Goal: Check status: Check status

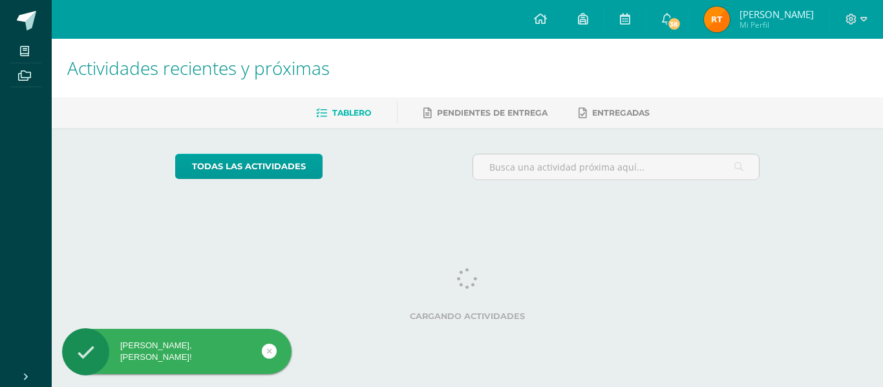
click at [710, 8] on span "Rosa Fabiola Lis Mi Perfil" at bounding box center [759, 19] width 115 height 26
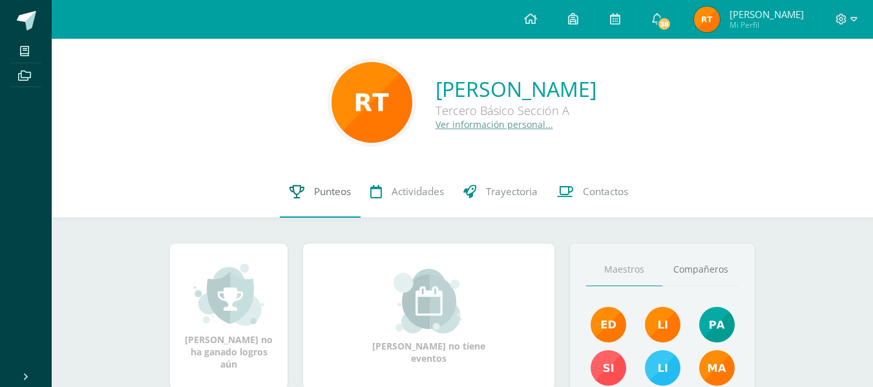
click at [334, 192] on span "Punteos" at bounding box center [332, 192] width 37 height 14
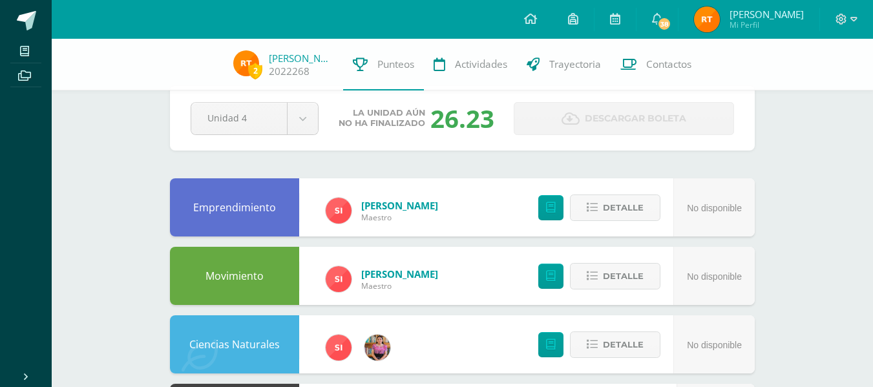
scroll to position [23, 0]
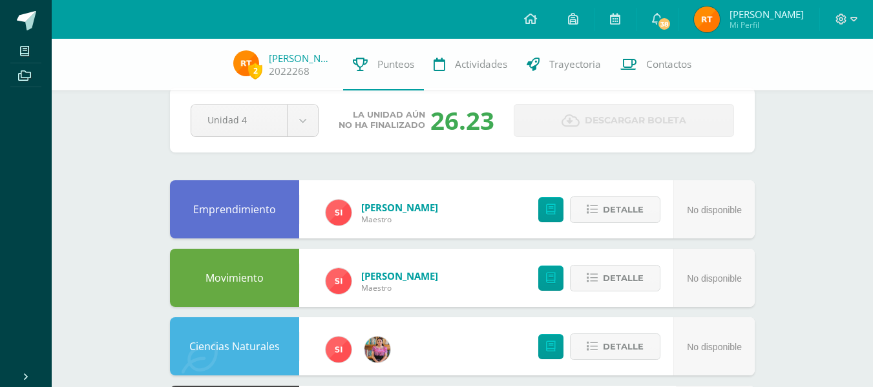
click at [438, 141] on div "Pendiente Unidad 4 Unidad 1 Unidad 2 Unidad 3 Unidad 4 La unidad aún no ha fina…" at bounding box center [462, 120] width 585 height 65
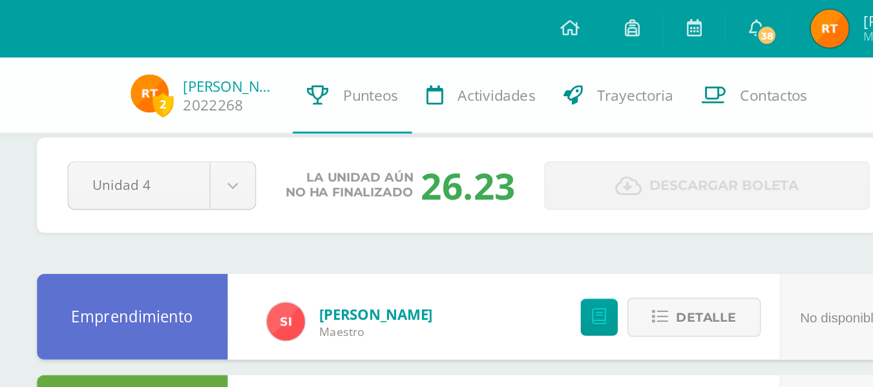
scroll to position [14, 0]
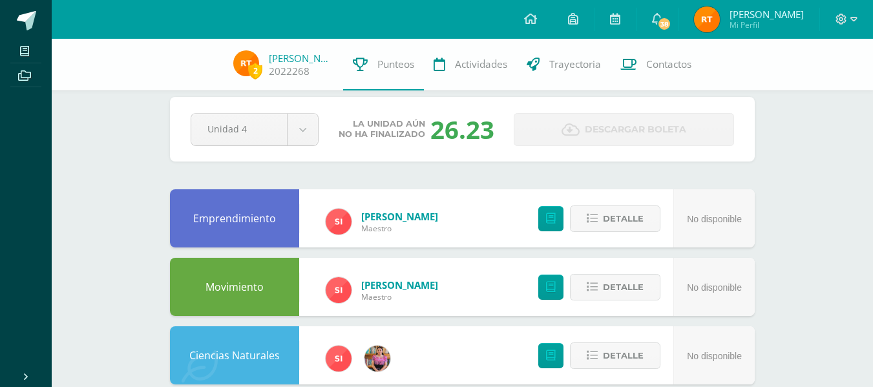
click at [466, 132] on div "26.23" at bounding box center [463, 129] width 64 height 34
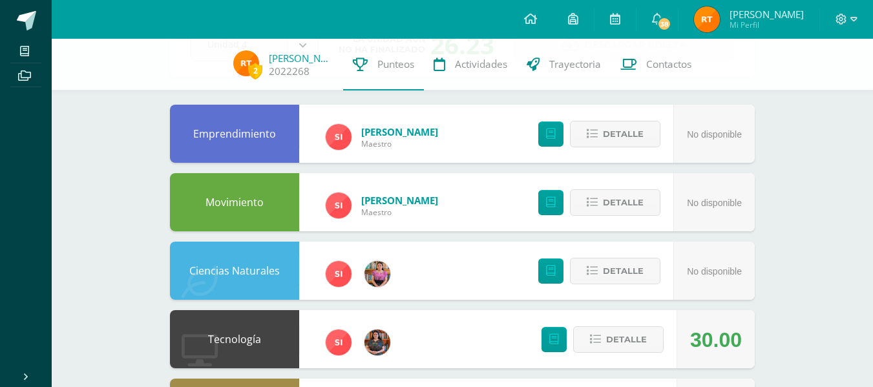
scroll to position [0, 0]
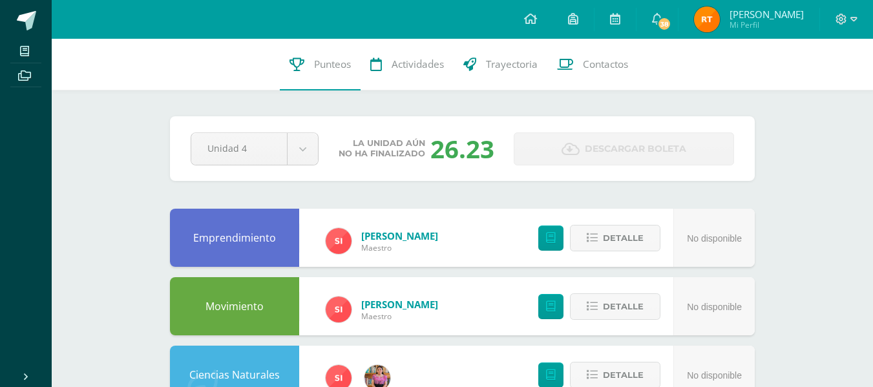
drag, startPoint x: 495, startPoint y: 129, endPoint x: 506, endPoint y: 148, distance: 22.0
click at [506, 148] on div "La unidad aún no ha finalizado 26.23" at bounding box center [416, 149] width 185 height 34
click at [844, 16] on icon at bounding box center [842, 20] width 12 height 12
click at [832, 90] on span "Cerrar sesión" at bounding box center [813, 87] width 58 height 12
